Goal: Transaction & Acquisition: Purchase product/service

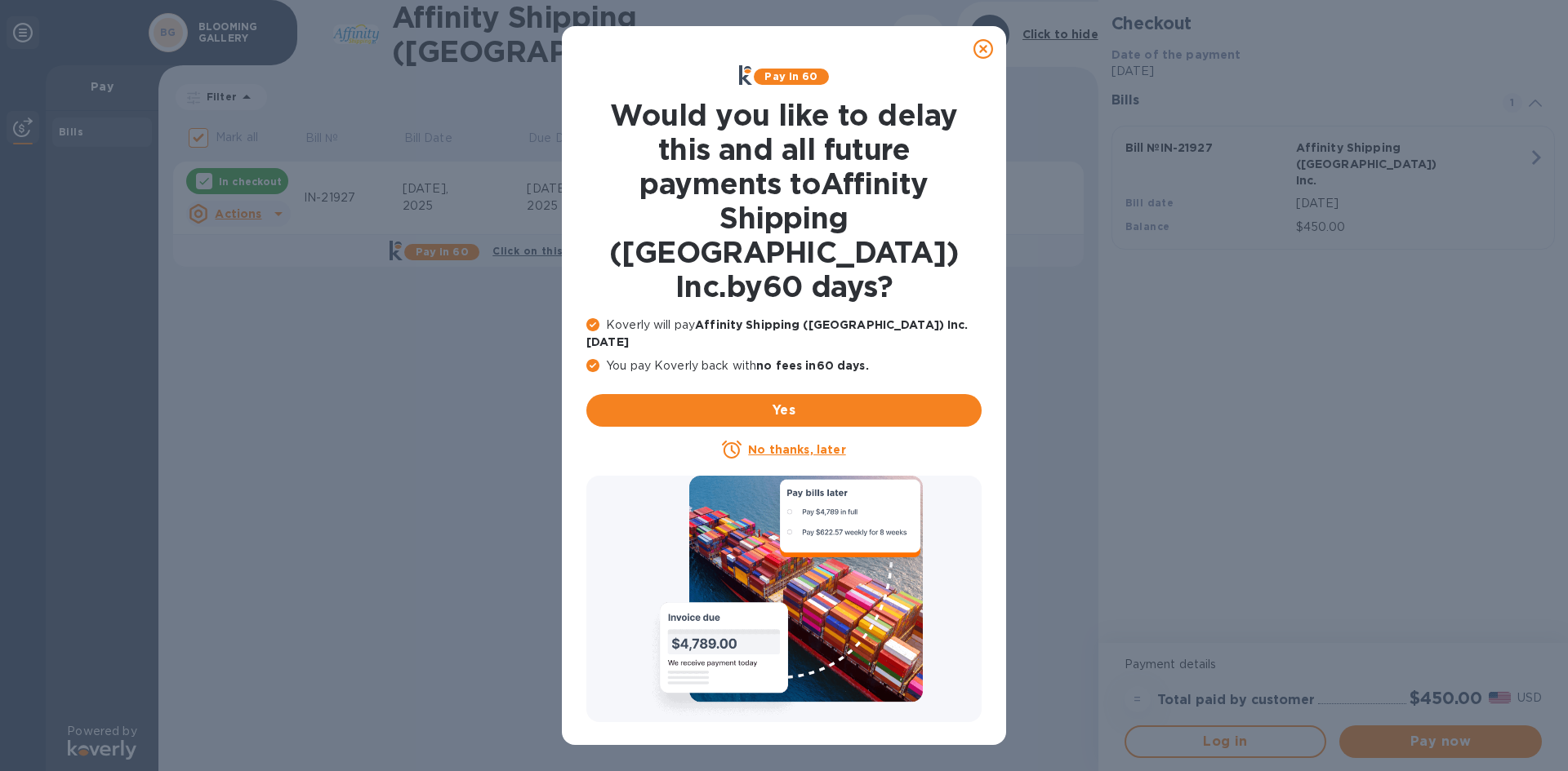
click at [987, 49] on icon at bounding box center [984, 49] width 20 height 20
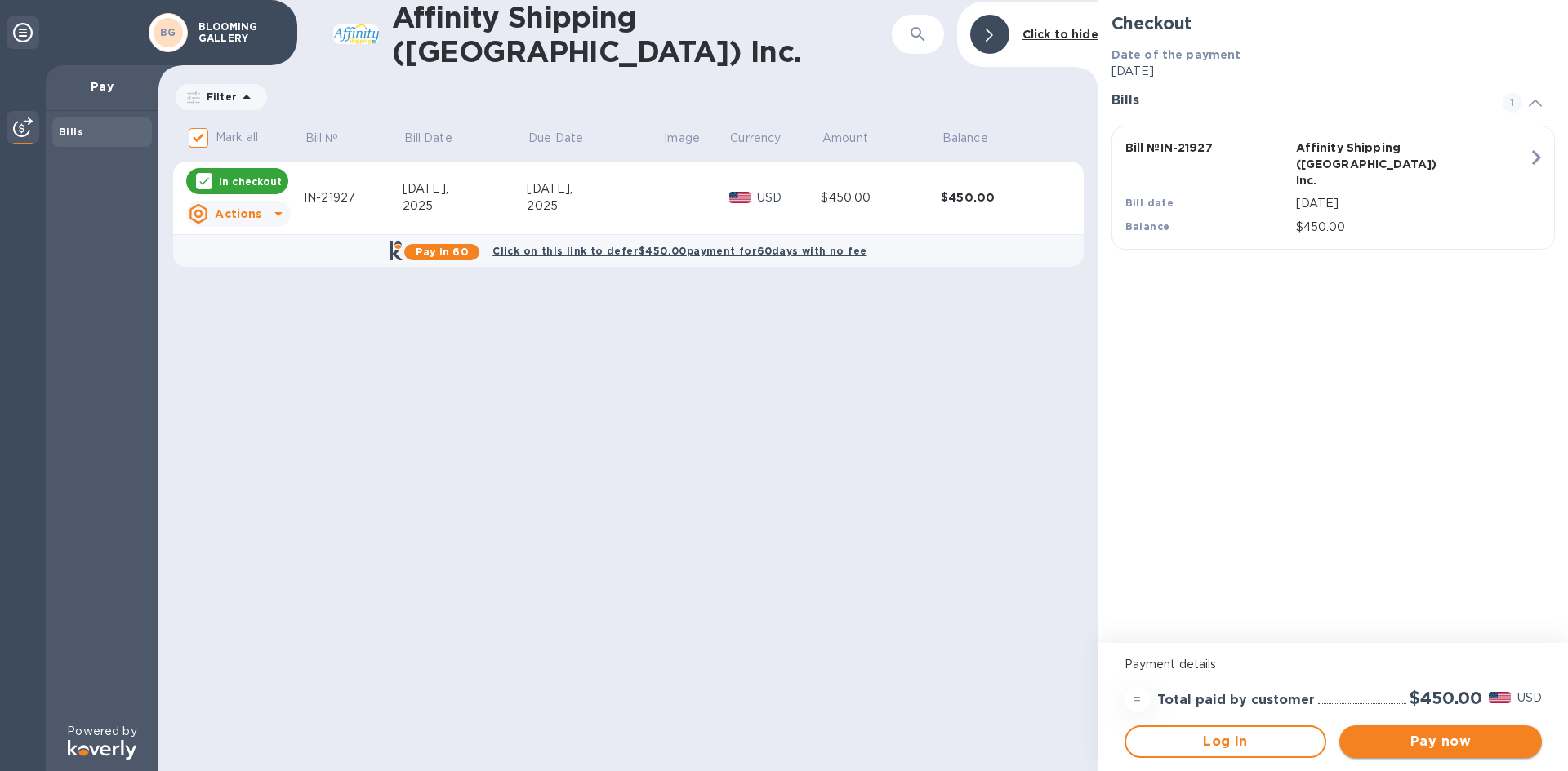
click at [1430, 743] on span "Pay now" at bounding box center [1441, 742] width 176 height 20
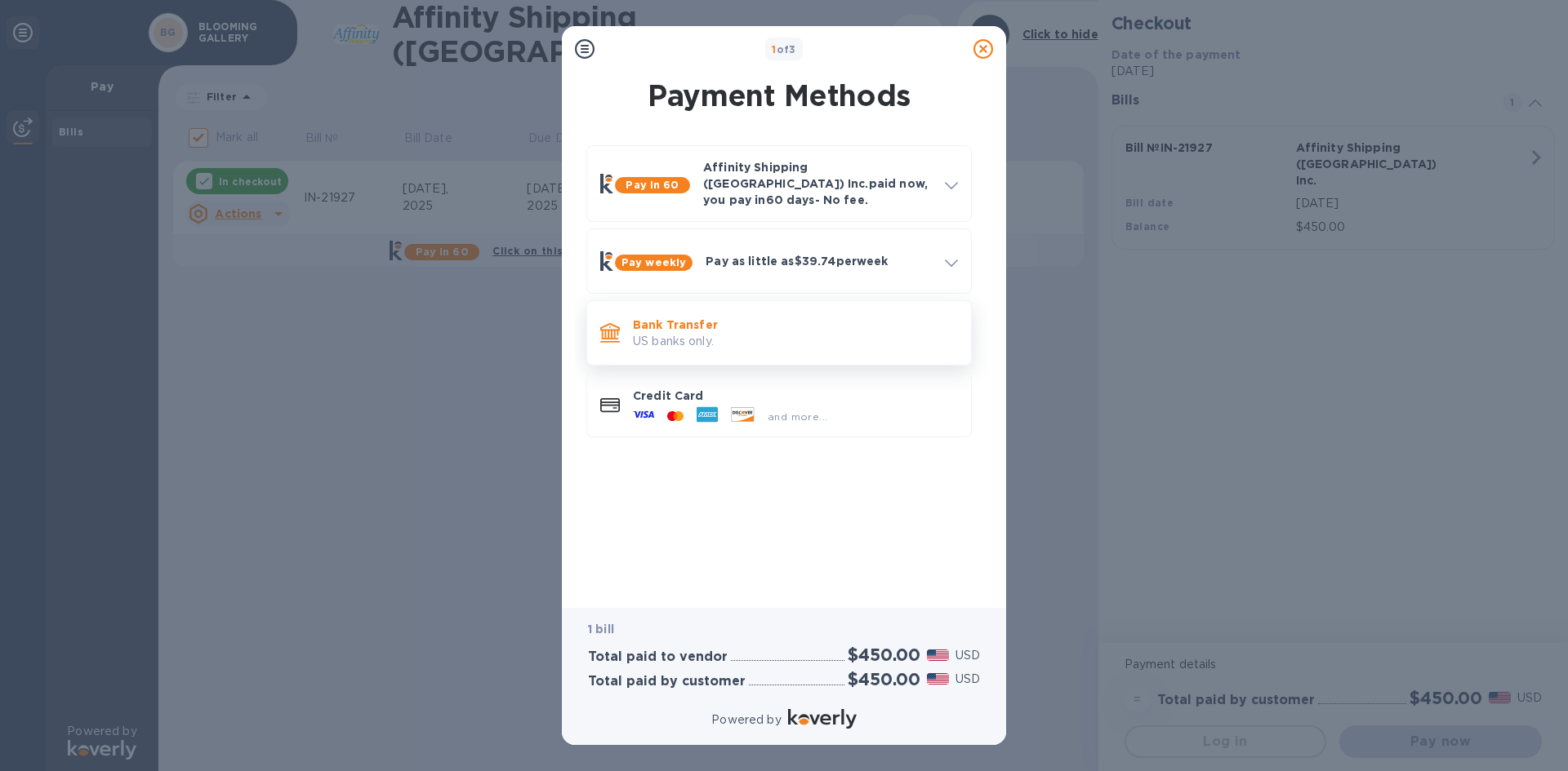
click at [707, 320] on p "Bank Transfer" at bounding box center [795, 325] width 325 height 16
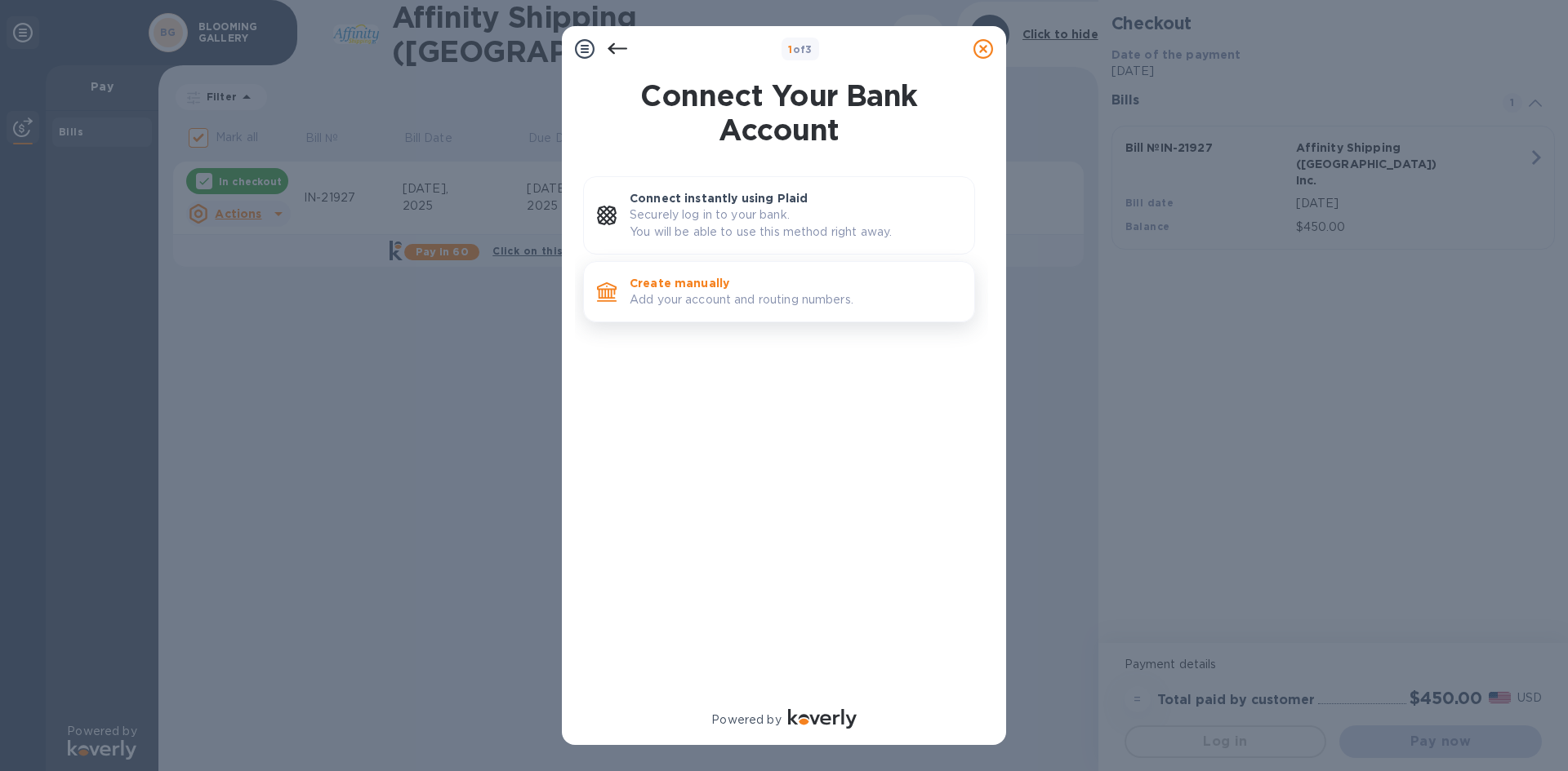
click at [699, 295] on p "Add your account and routing numbers." at bounding box center [796, 300] width 331 height 17
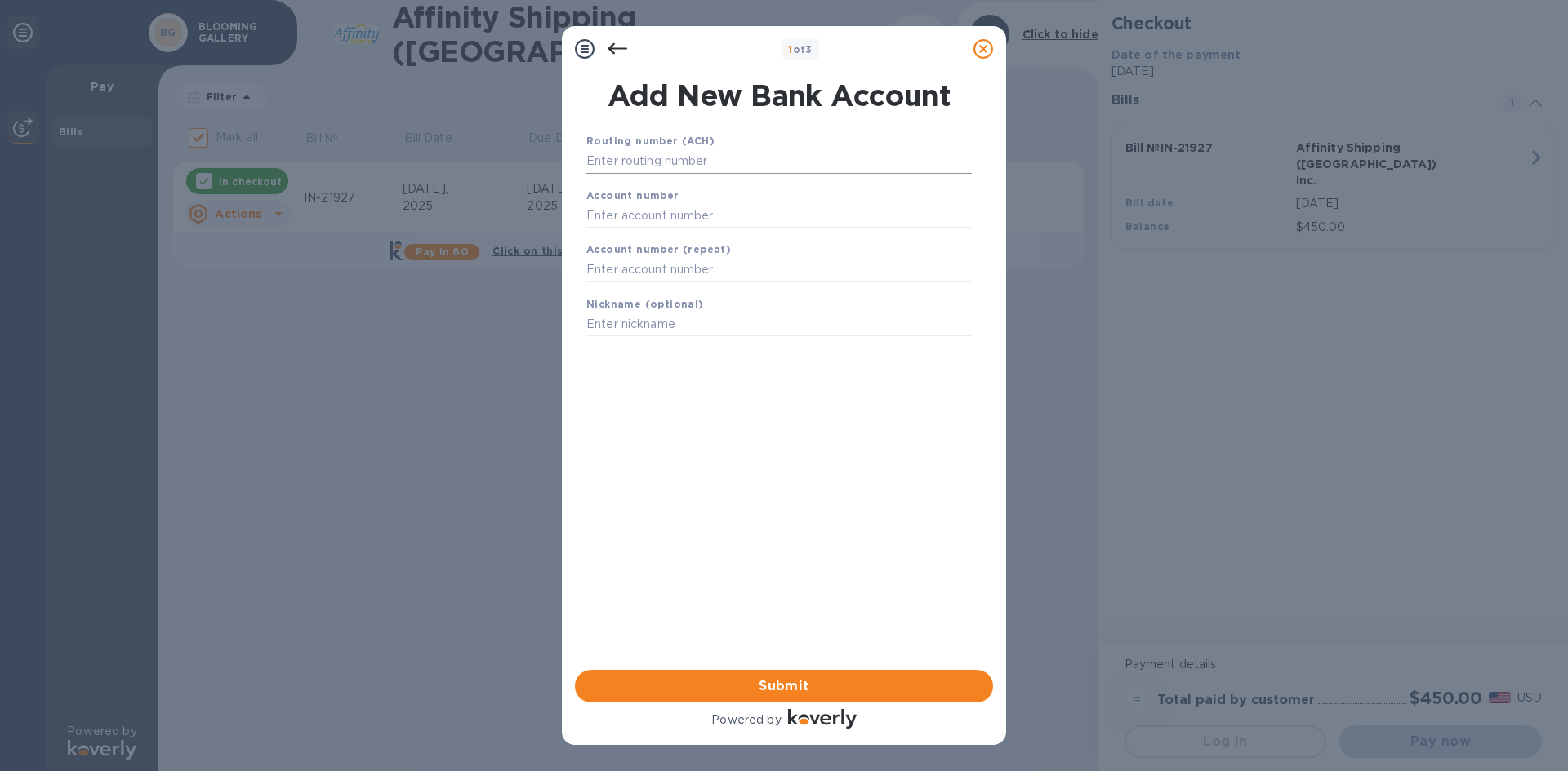
click at [620, 160] on input "text" at bounding box center [779, 161] width 385 height 24
type input "111900659"
click at [624, 224] on input "text" at bounding box center [779, 236] width 385 height 24
type input "7403863108"
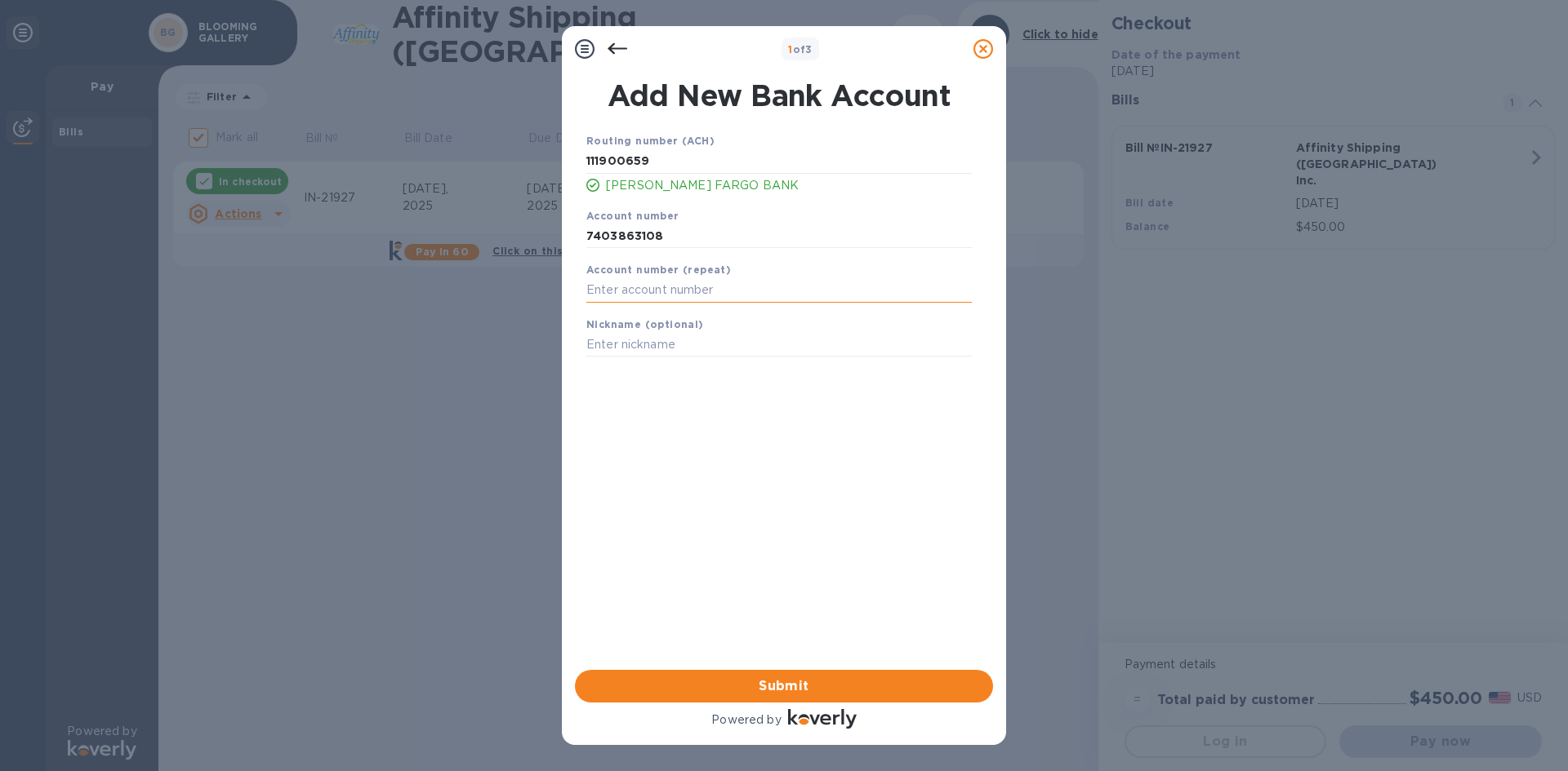
click at [638, 287] on input "text" at bounding box center [779, 290] width 385 height 24
type input "7403863108"
click at [774, 692] on span "Submit" at bounding box center [784, 686] width 392 height 20
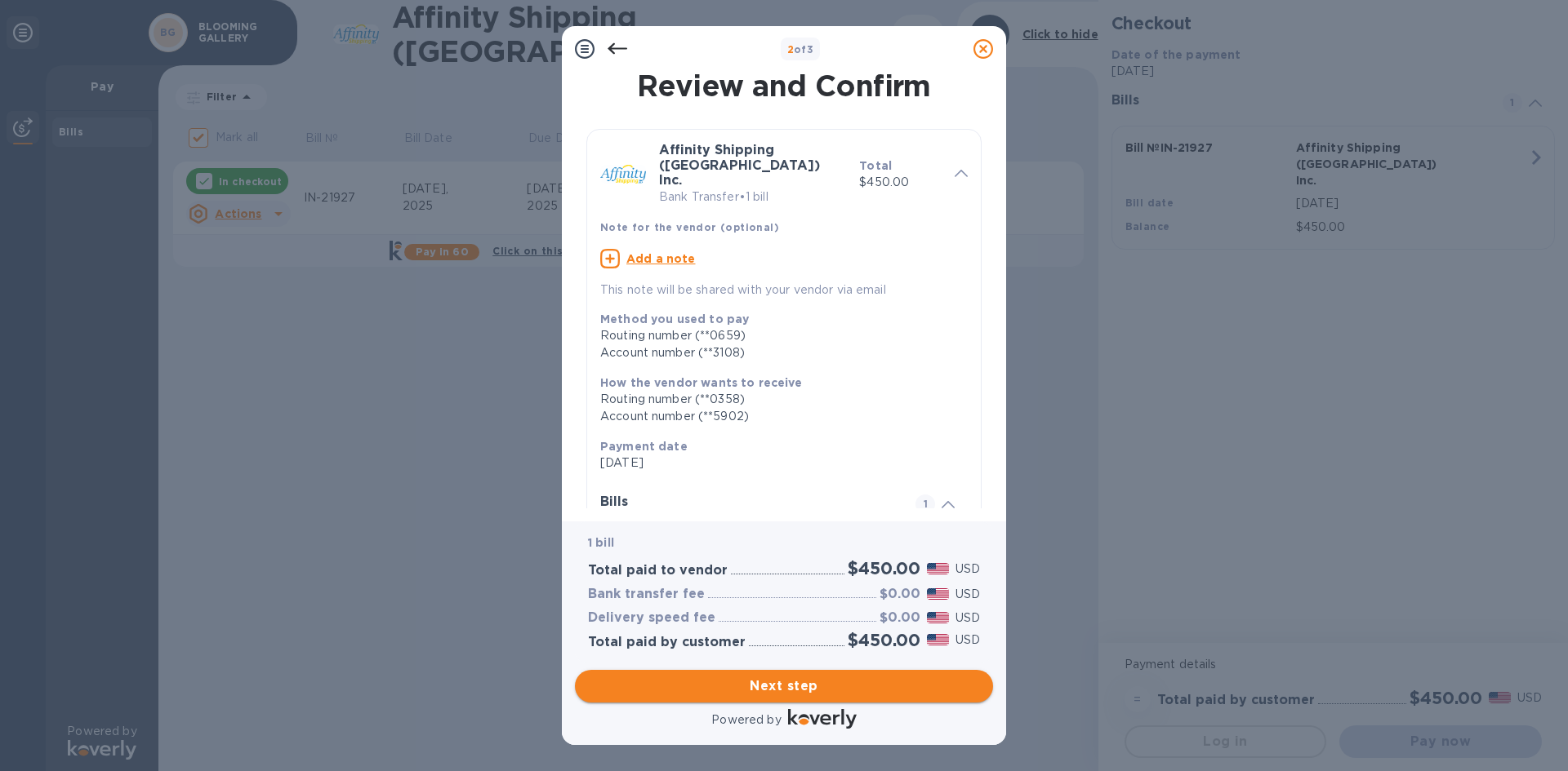
click at [786, 688] on span "Next step" at bounding box center [784, 686] width 392 height 20
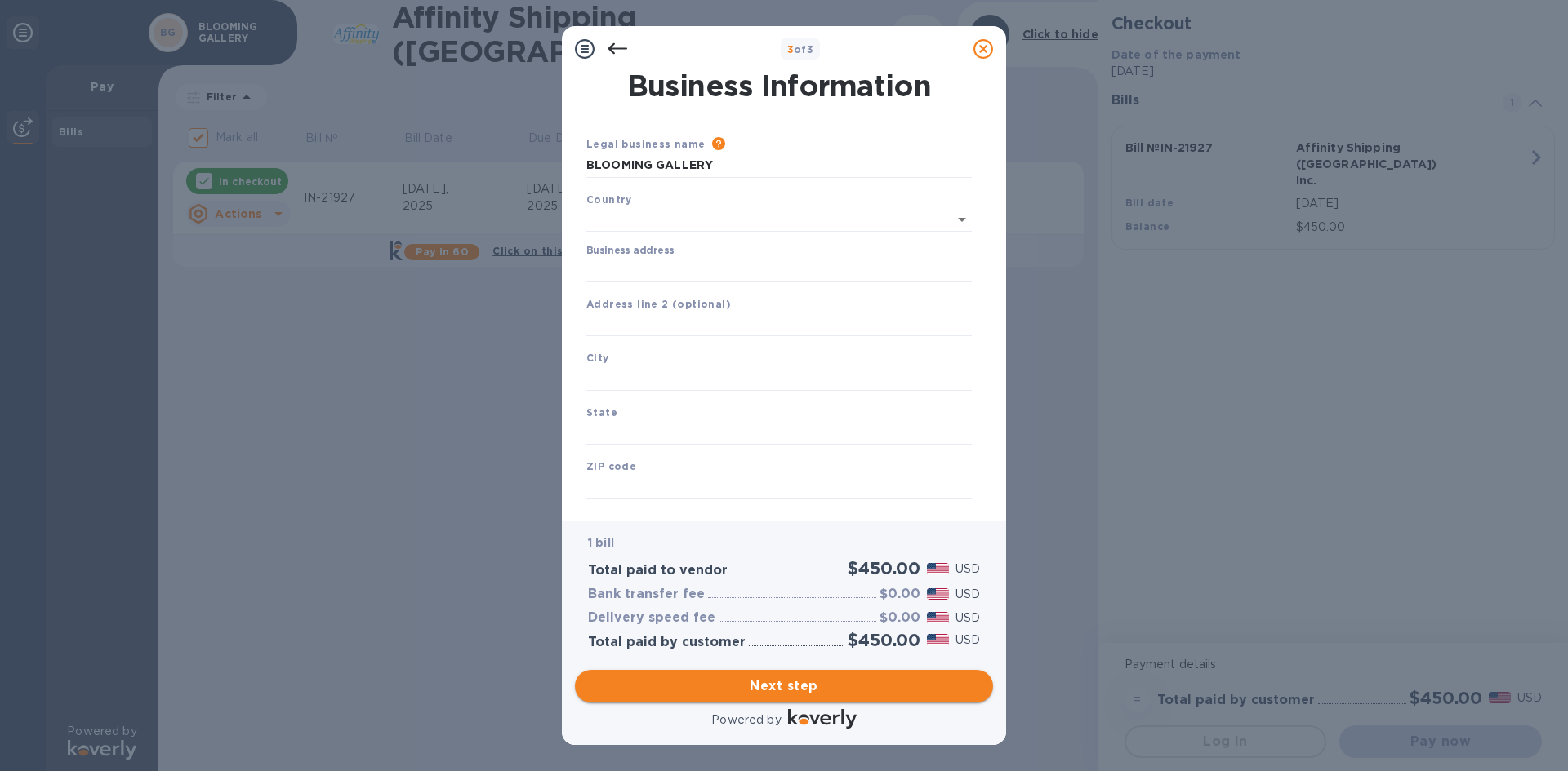
type input "[GEOGRAPHIC_DATA]"
click at [637, 264] on input "Business address" at bounding box center [779, 266] width 385 height 24
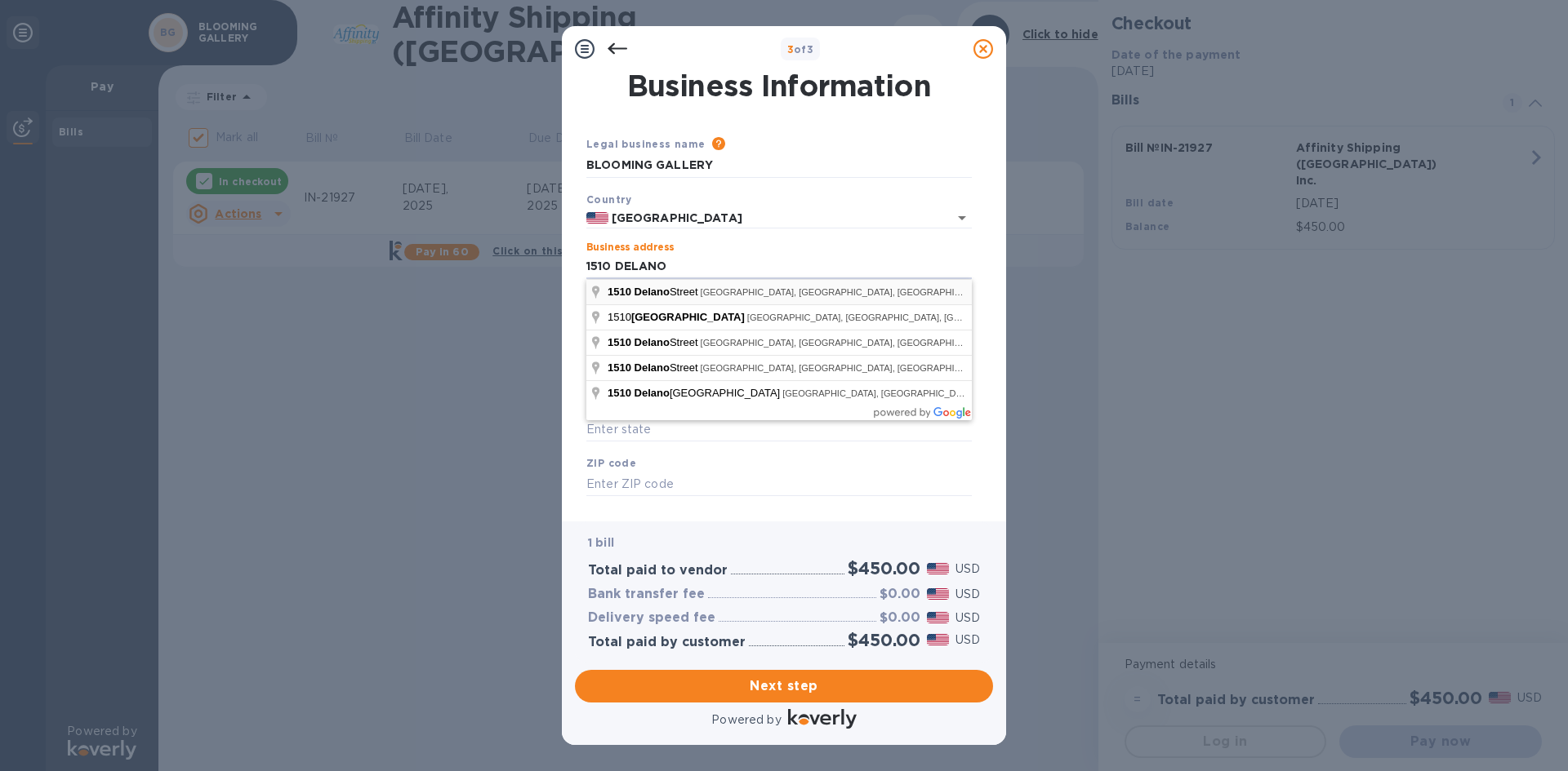
type input "[STREET_ADDRESS]"
type input "[GEOGRAPHIC_DATA]"
type input "77003"
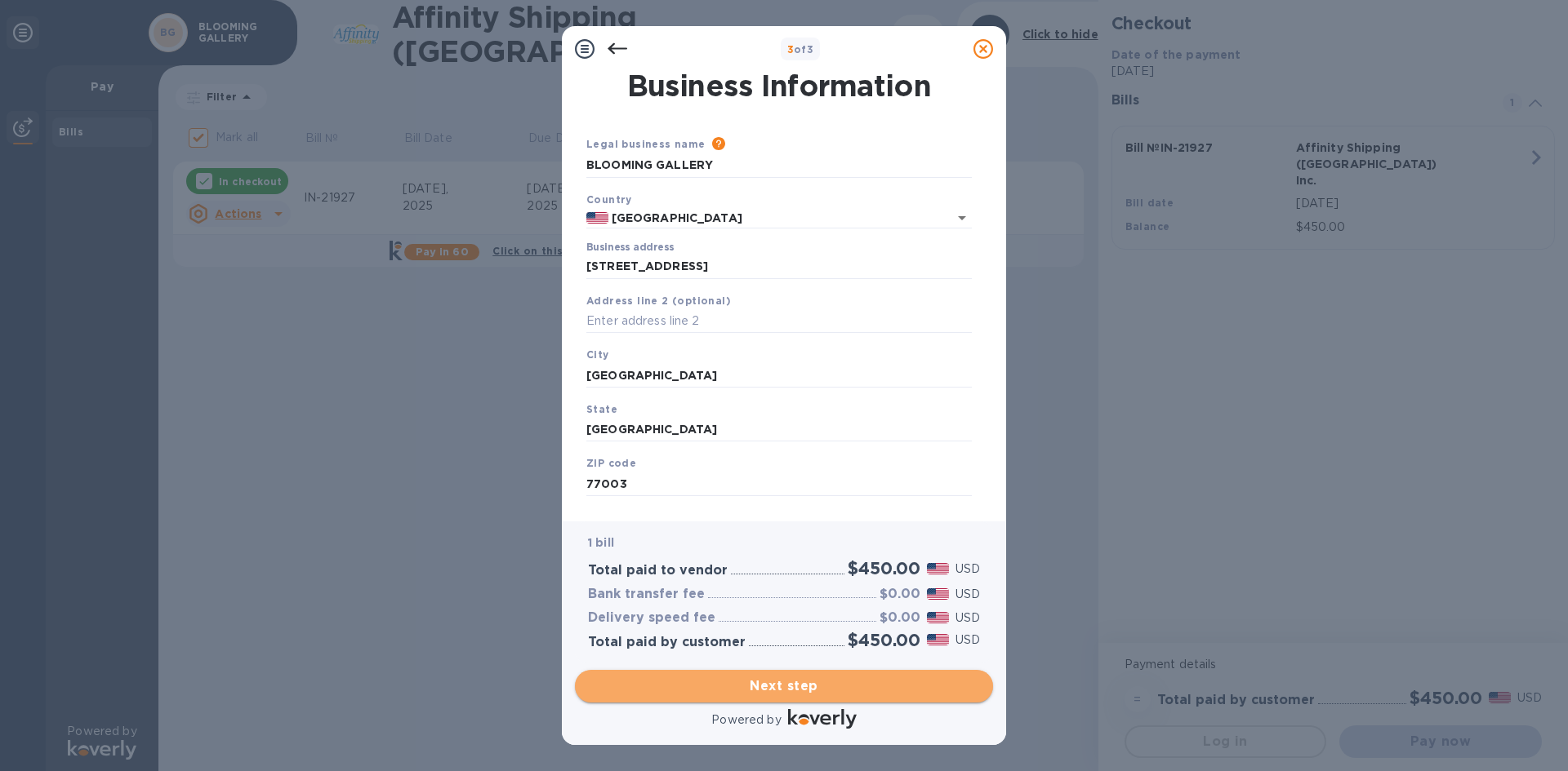
click at [772, 685] on span "Next step" at bounding box center [784, 686] width 392 height 20
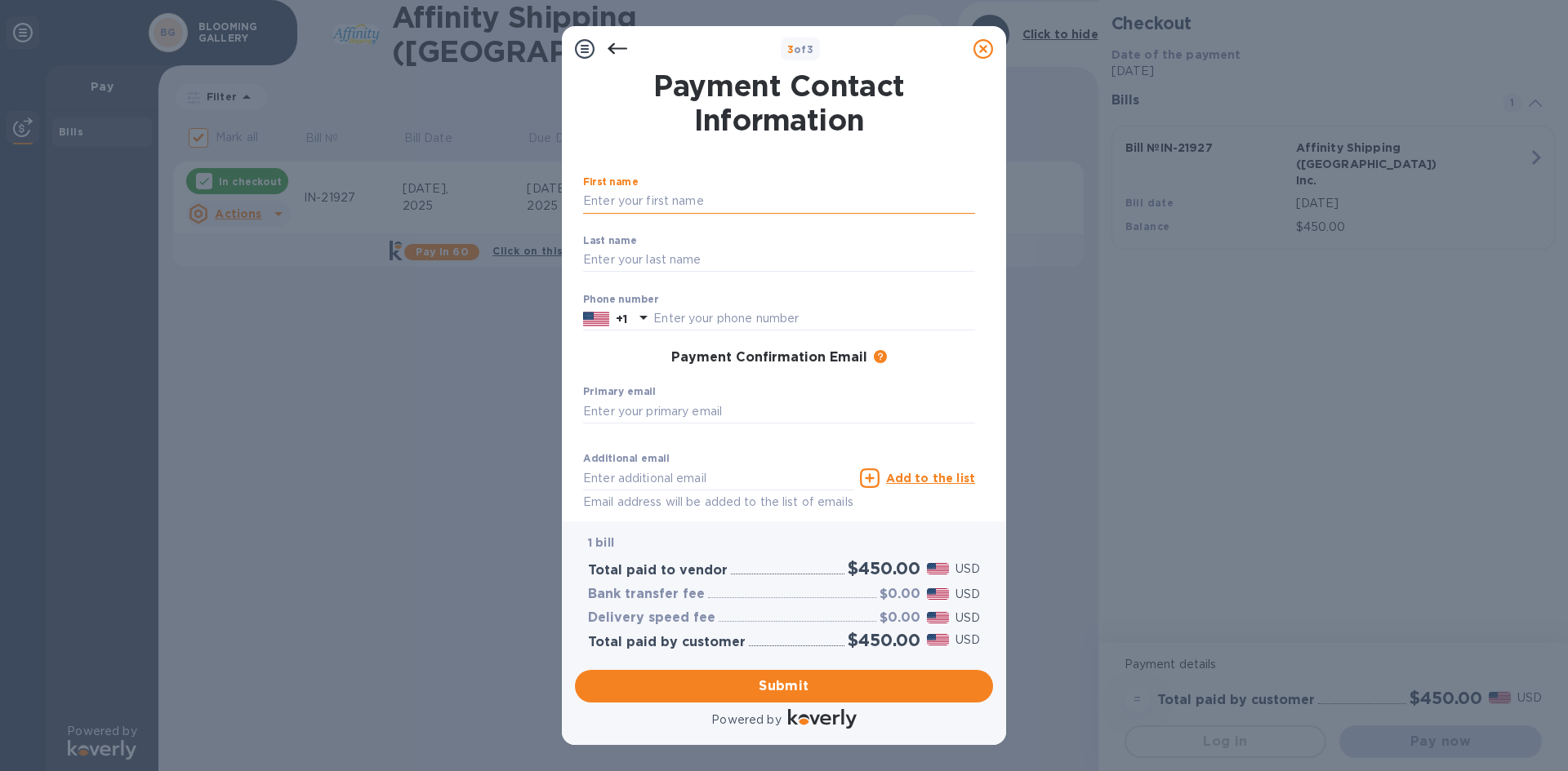
click at [605, 201] on input "text" at bounding box center [779, 201] width 392 height 24
type input "A"
type input "[PERSON_NAME]"
click at [637, 259] on input "text" at bounding box center [779, 260] width 392 height 24
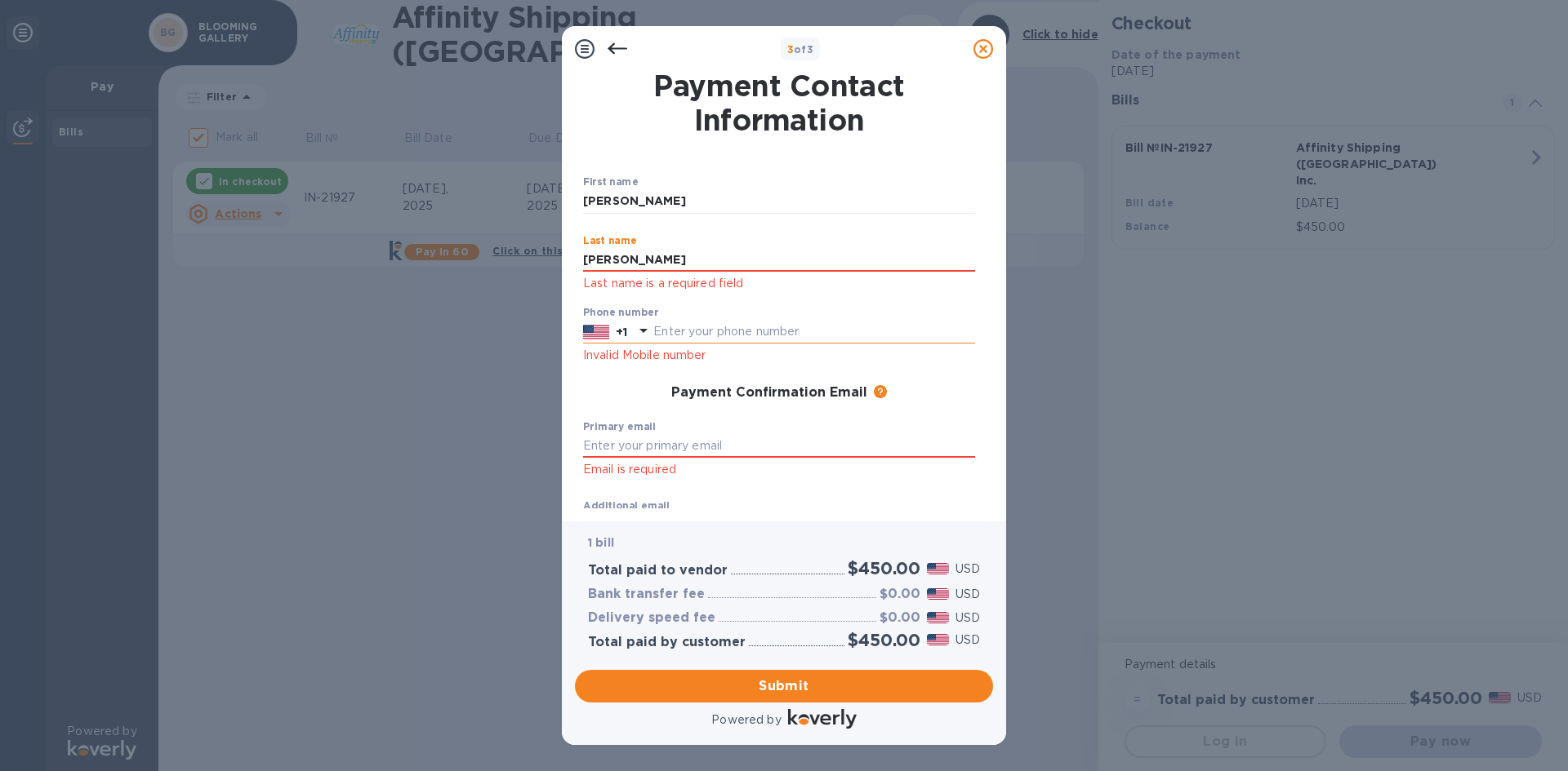
type input "[PERSON_NAME]"
click at [683, 325] on input "text" at bounding box center [814, 332] width 321 height 24
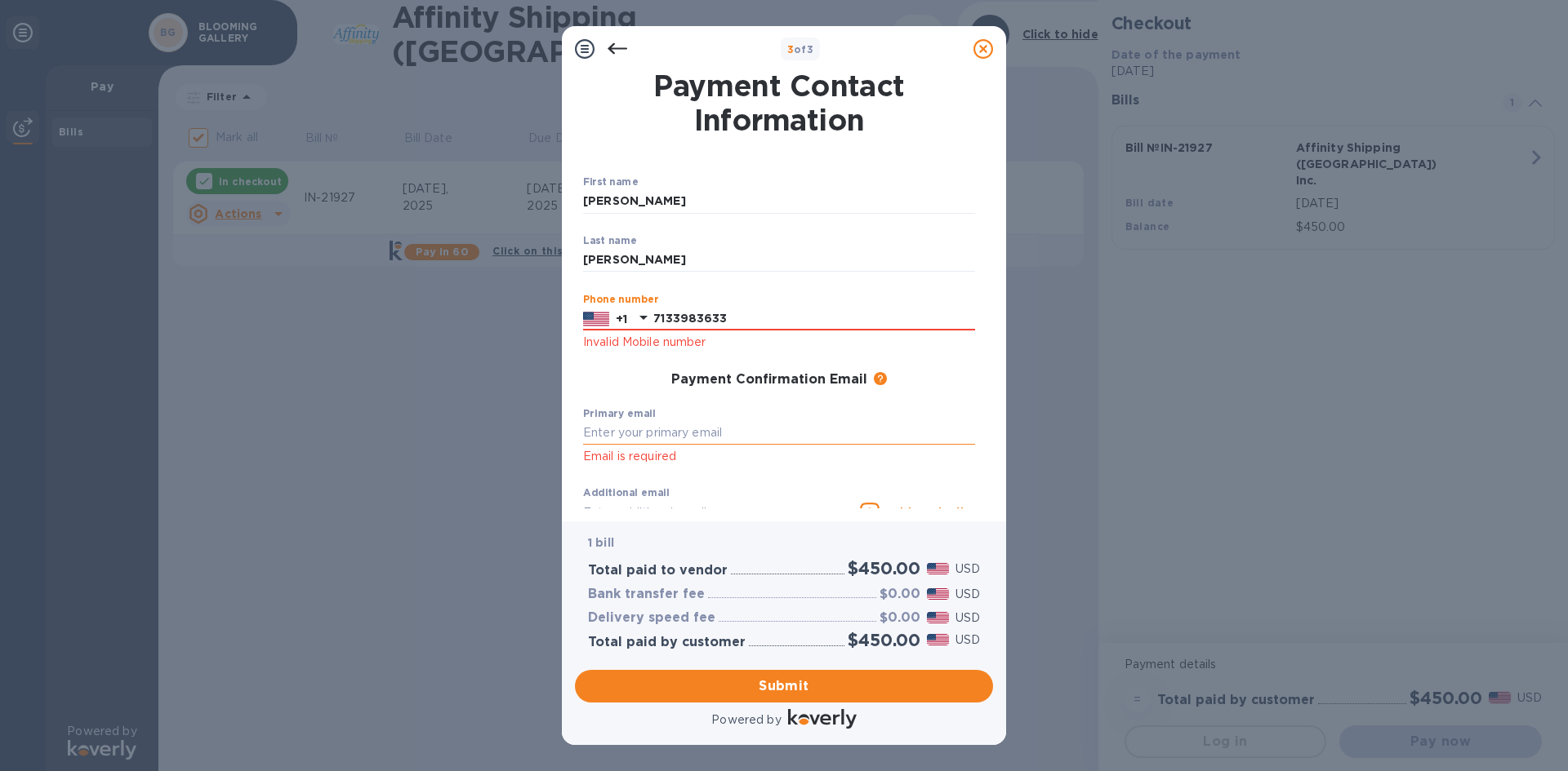
type input "7133983633"
click at [627, 430] on input "text" at bounding box center [779, 433] width 392 height 24
click at [646, 437] on input "[EMAIL_ADDRESS][DOMAIN_NAME]" at bounding box center [779, 433] width 392 height 24
drag, startPoint x: 761, startPoint y: 426, endPoint x: 538, endPoint y: 436, distance: 223.2
click at [538, 436] on div "3 of 3 Payment Contact Information First name [PERSON_NAME] ​ Last name [PERSON…" at bounding box center [784, 385] width 1568 height 771
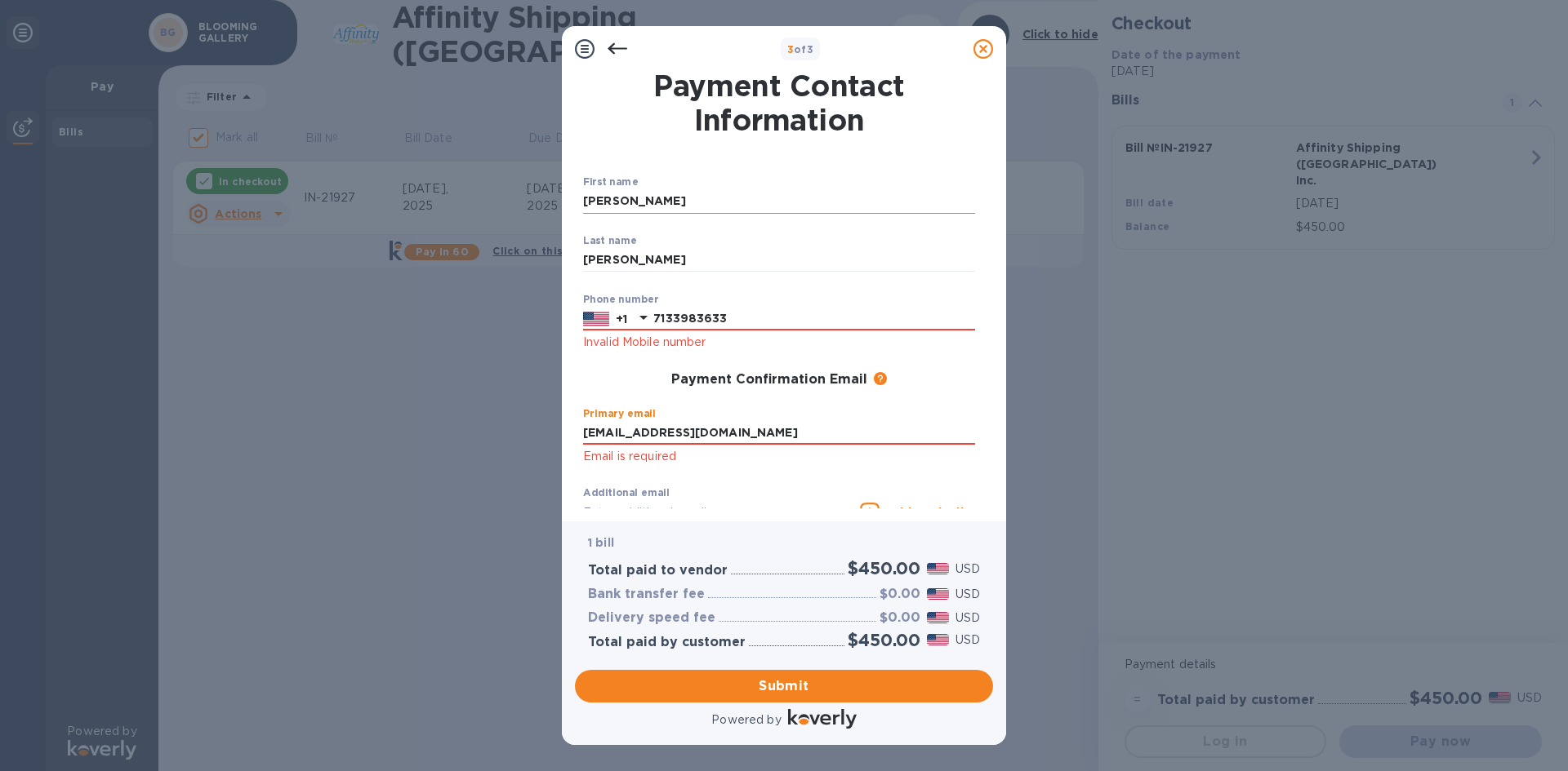
type input "[EMAIL_ADDRESS][DOMAIN_NAME]"
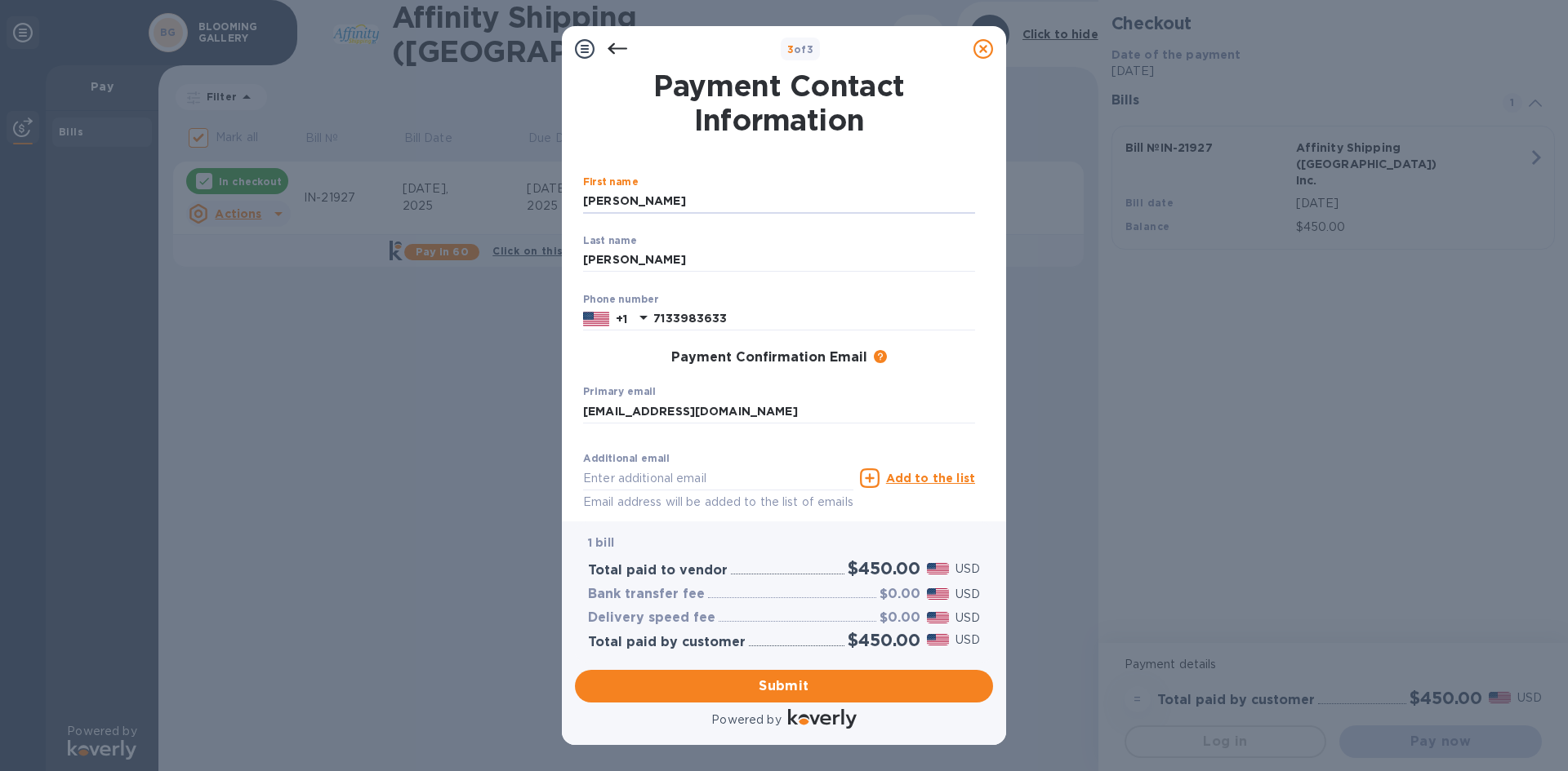
drag, startPoint x: 639, startPoint y: 192, endPoint x: 513, endPoint y: 194, distance: 126.0
click at [513, 194] on div "3 of 3 Payment Contact Information First name [PERSON_NAME] ​ Last name [PERSON…" at bounding box center [784, 385] width 1568 height 771
type input "l"
type input "LEHAO"
type input "[PERSON_NAME]"
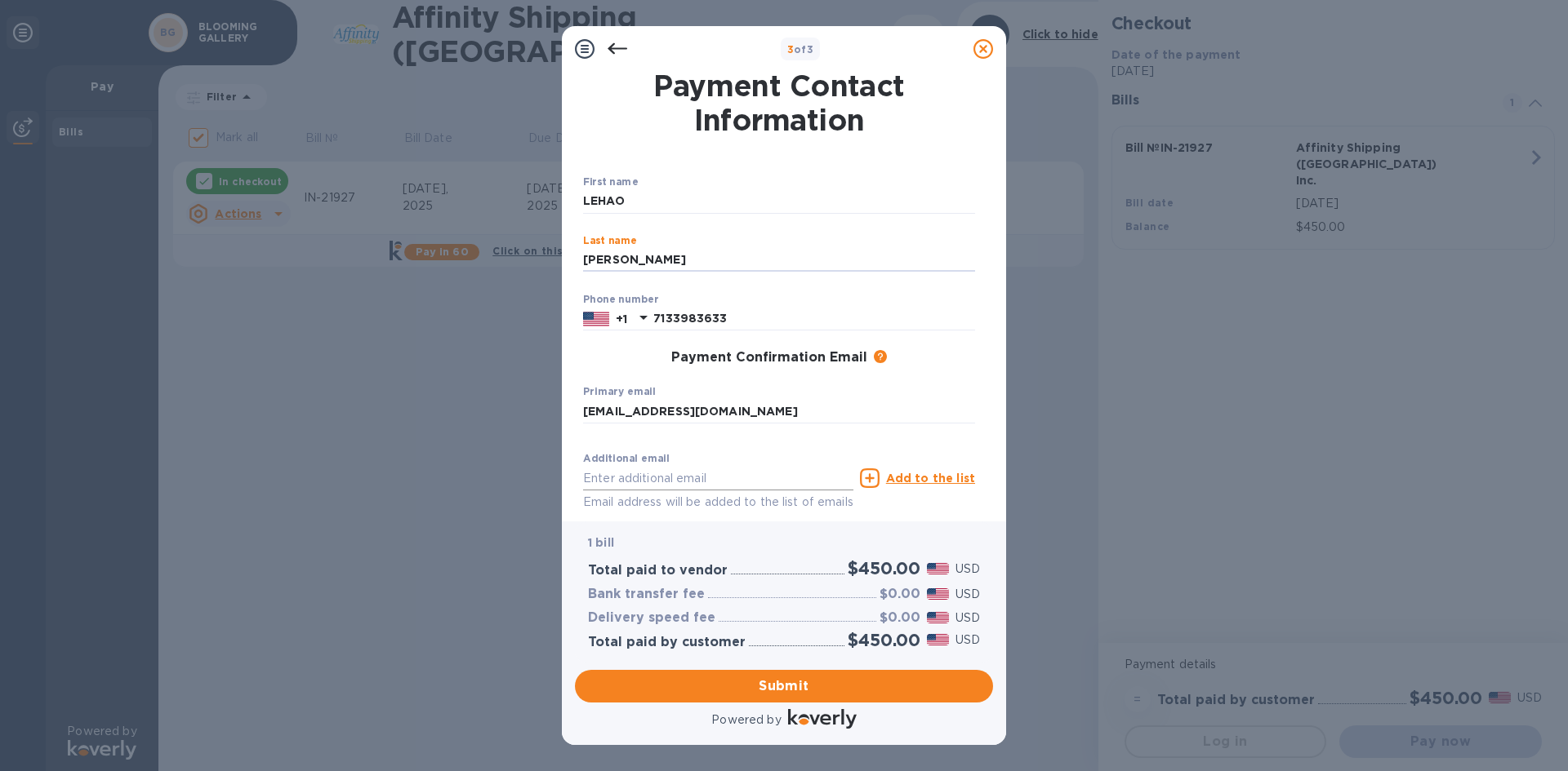
click at [614, 474] on input "text" at bounding box center [718, 478] width 270 height 24
click at [779, 679] on span "Submit" at bounding box center [784, 686] width 392 height 20
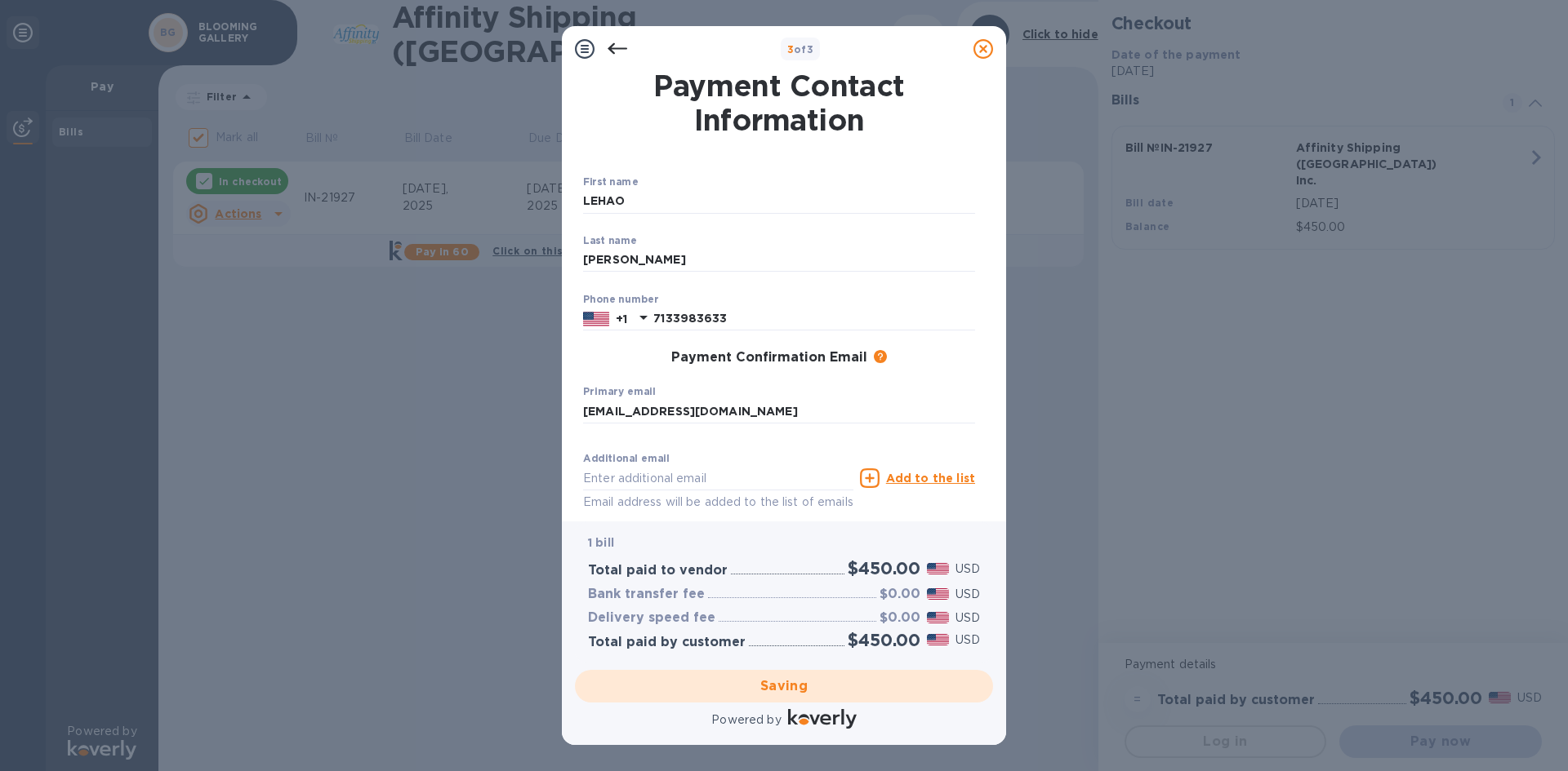
checkbox input "false"
